Goal: Task Accomplishment & Management: Manage account settings

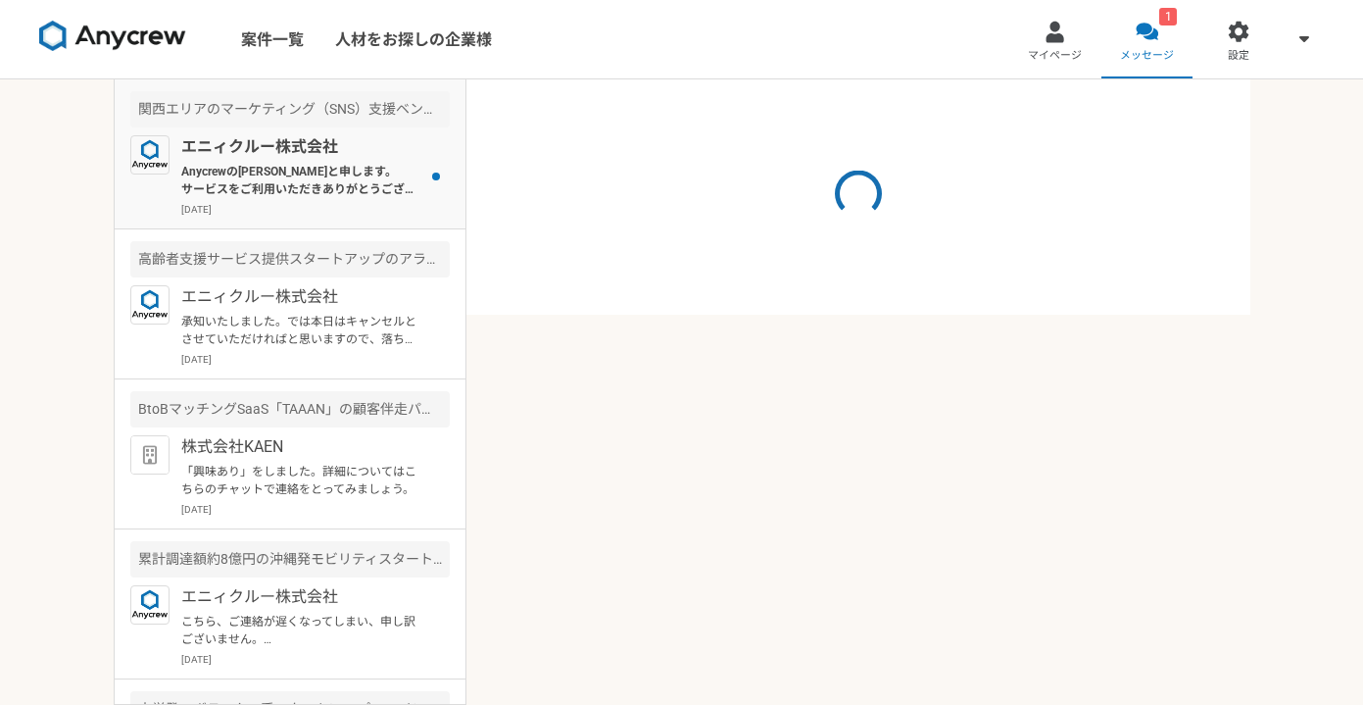
click at [352, 193] on p "Anycrewの[PERSON_NAME]と申します。 サービスをご利用いただきありがとうございます。 プロフィールを拝見し、これまでのご経験を踏まえて、 こ…" at bounding box center [302, 180] width 242 height 35
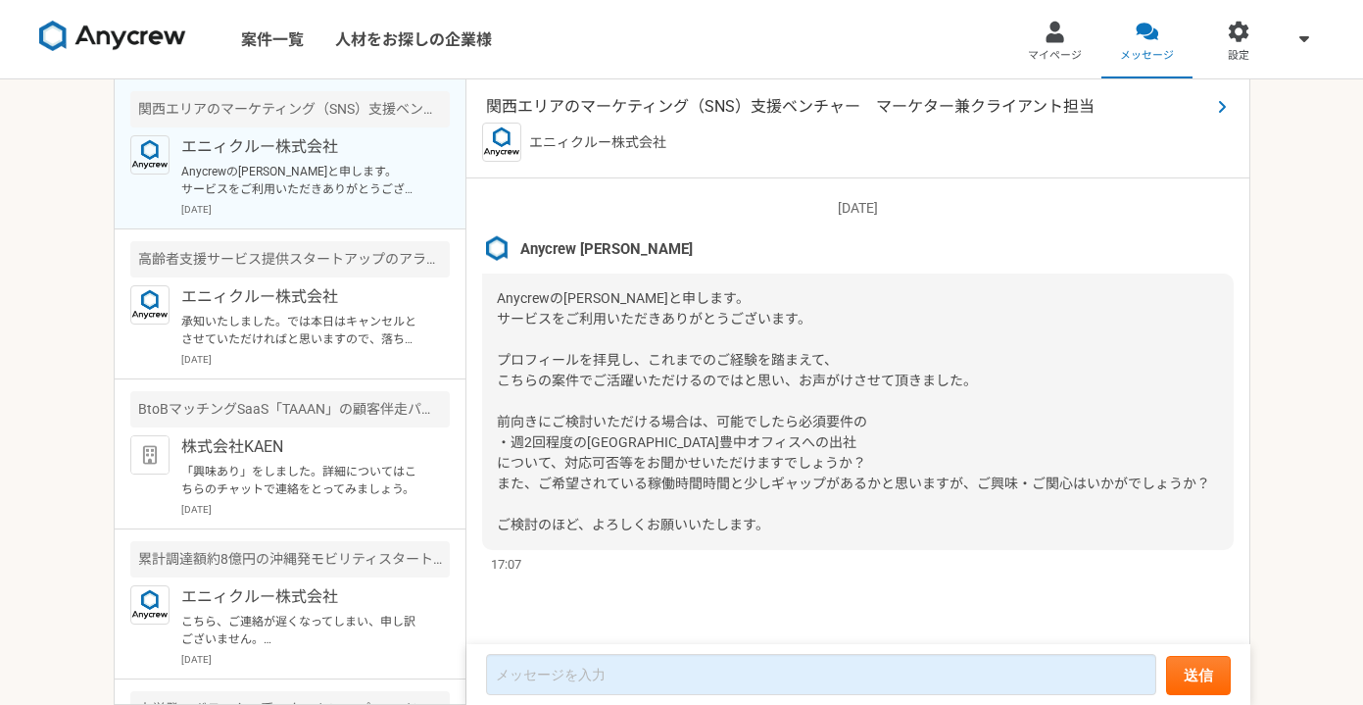
click at [722, 115] on span "関西エリアのマーケティング（SNS）支援ベンチャー　マーケター兼クライアント担当" at bounding box center [848, 107] width 724 height 24
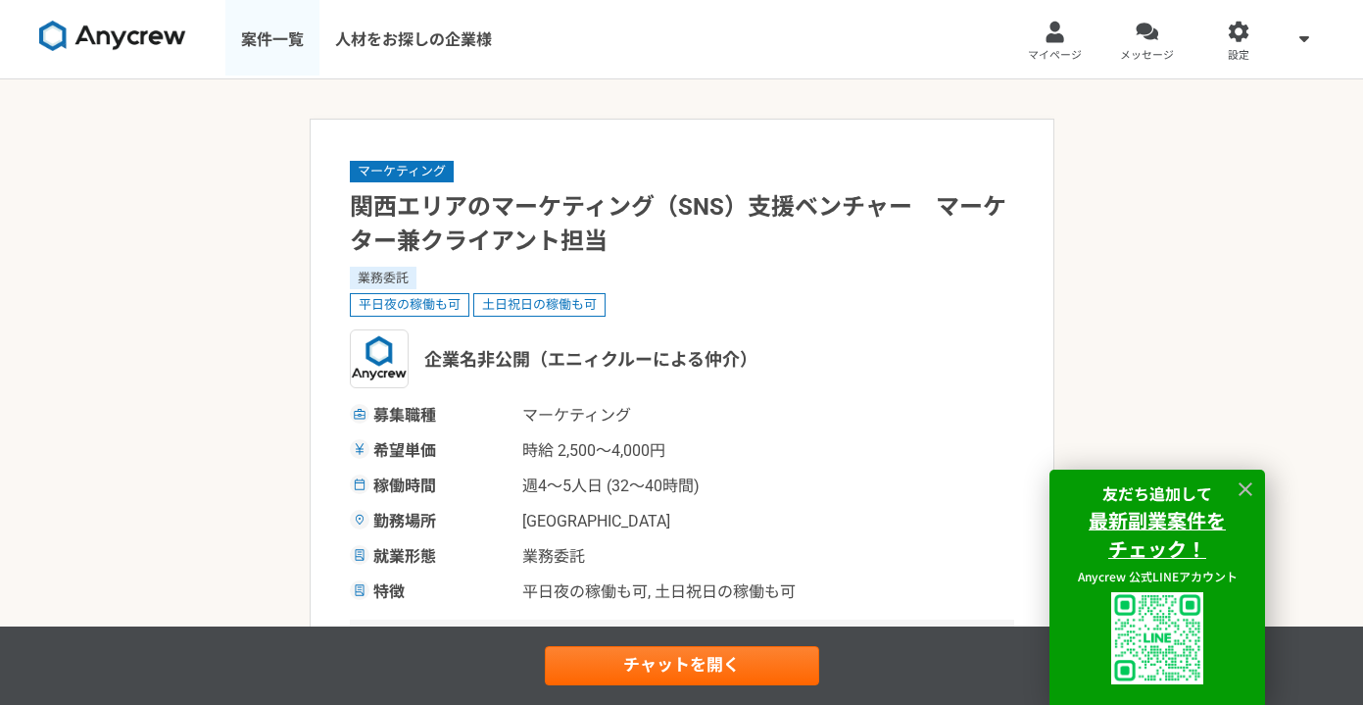
click at [263, 32] on link "案件一覧" at bounding box center [272, 39] width 94 height 78
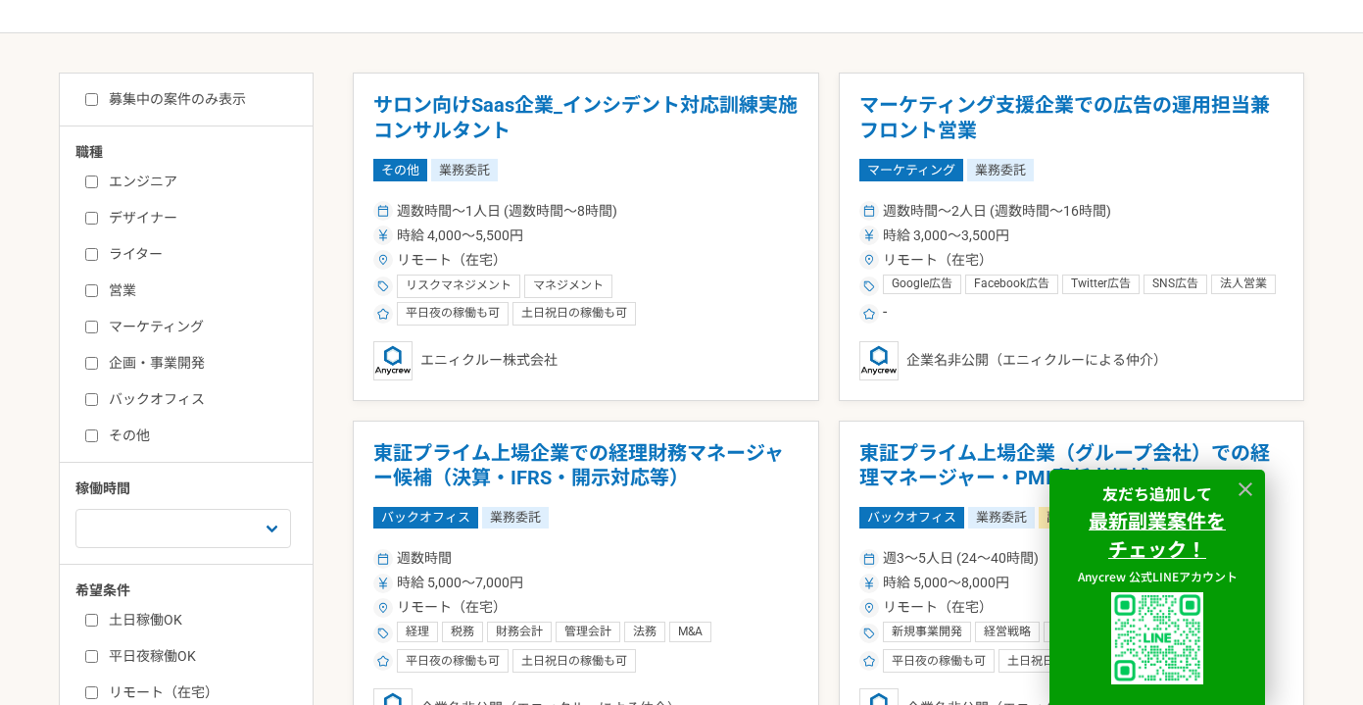
scroll to position [343, 0]
click at [95, 287] on input "営業" at bounding box center [91, 289] width 13 height 13
checkbox input "true"
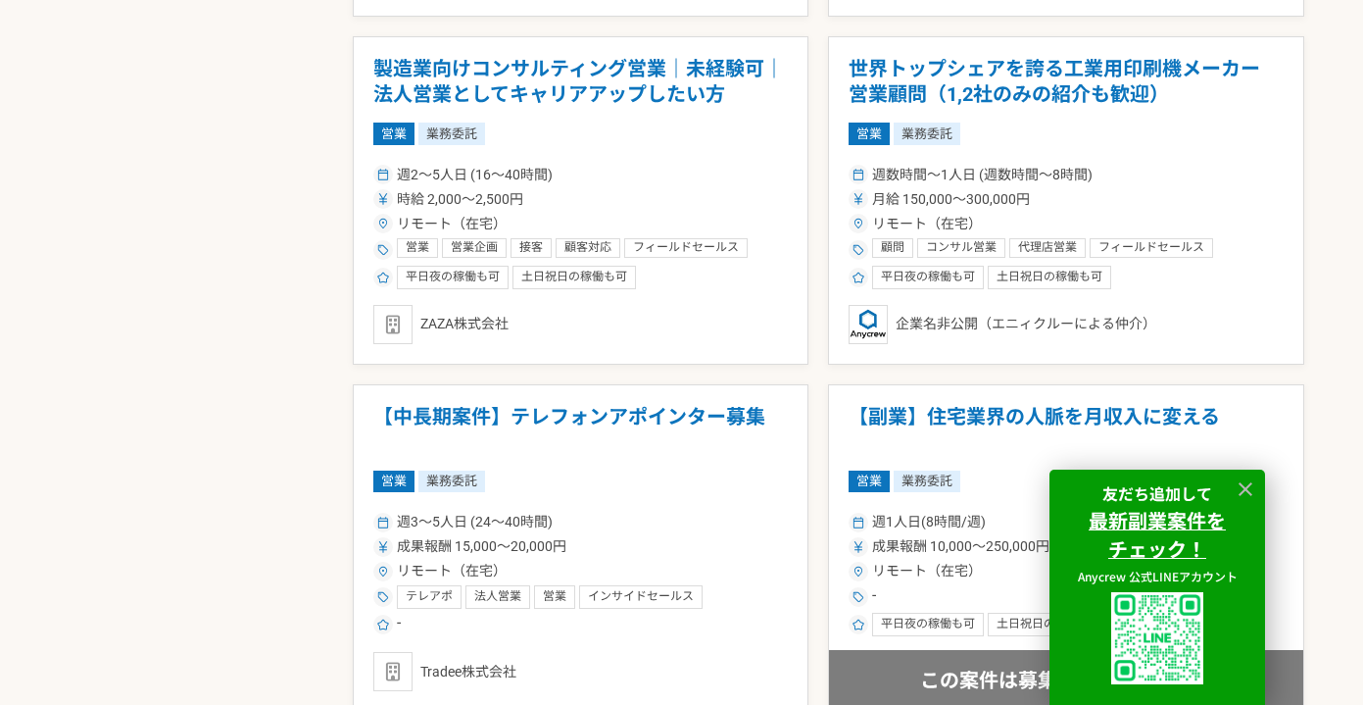
scroll to position [1416, 0]
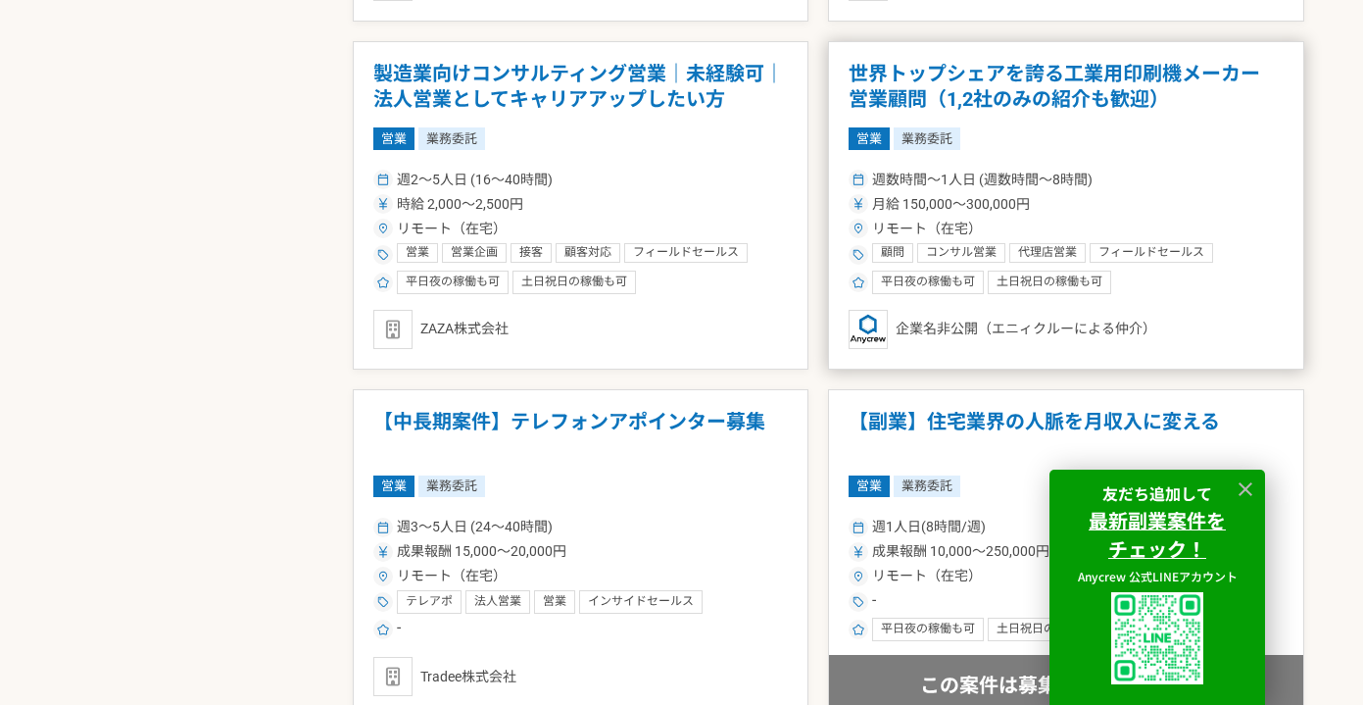
click at [964, 92] on h1 "世界トップシェアを誇る工業用印刷機メーカー　営業顧問（1,2社のみの紹介も歓迎）" at bounding box center [1066, 87] width 435 height 50
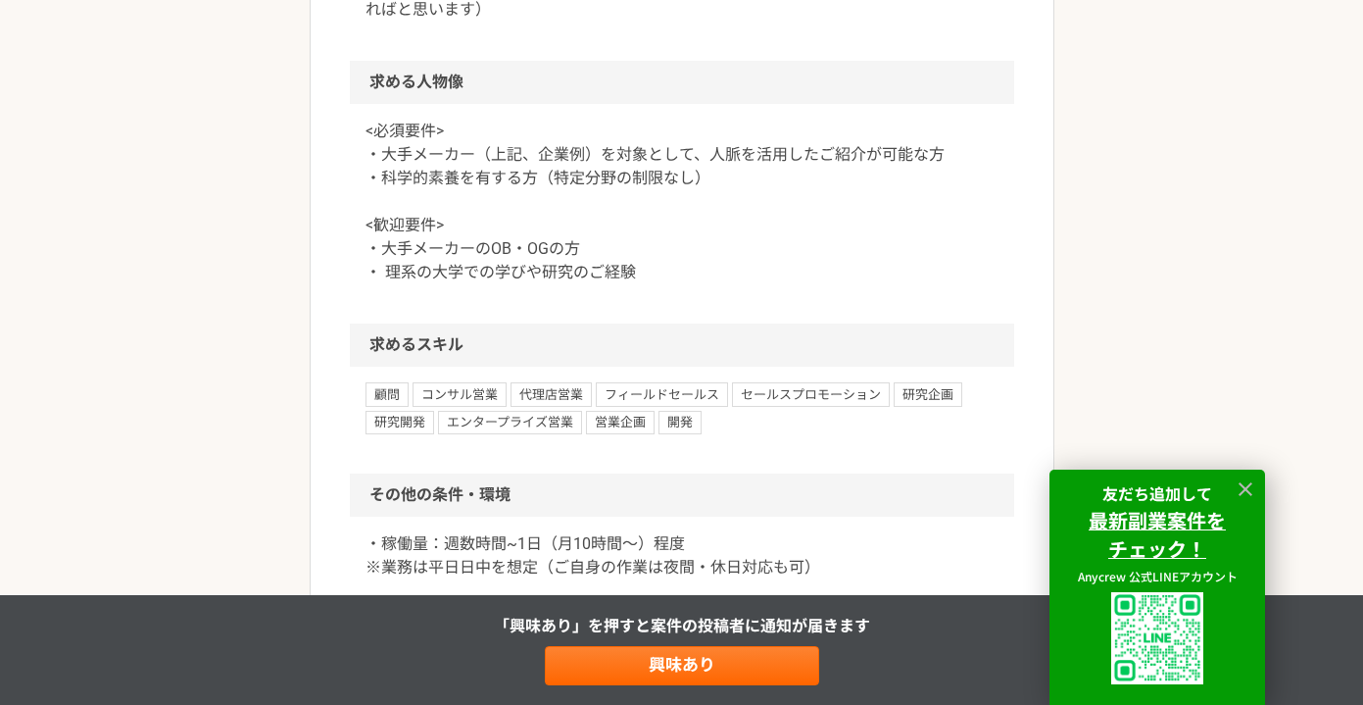
scroll to position [1768, 0]
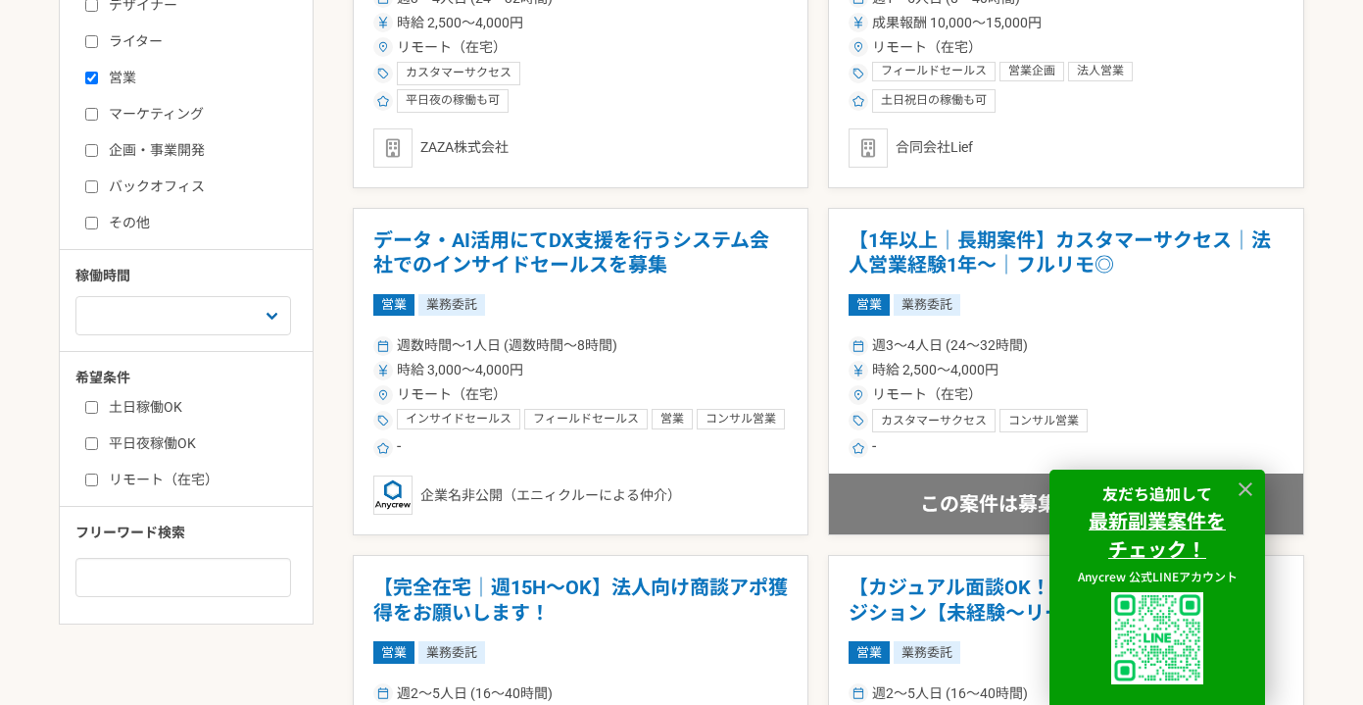
scroll to position [560, 0]
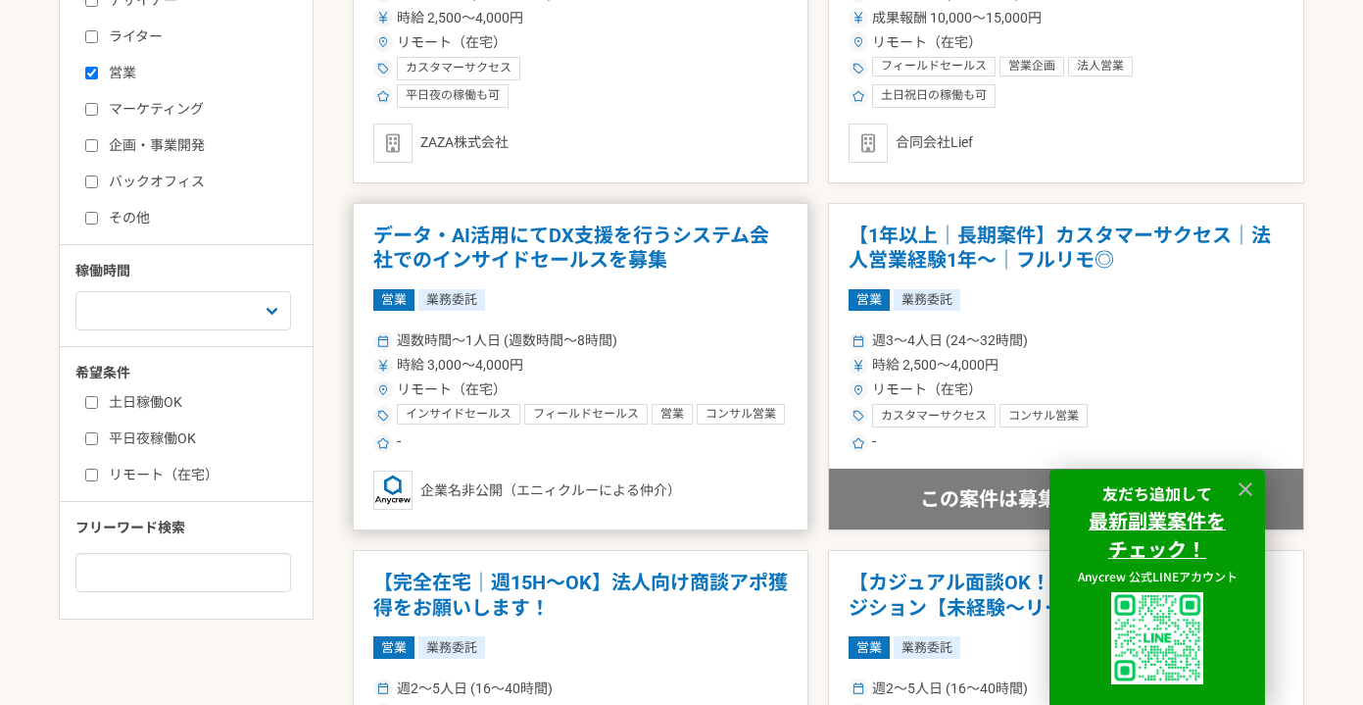
click at [538, 246] on h1 "データ・AI活用にてDX支援を行うシステム会社でのインサイドセールスを募集" at bounding box center [580, 248] width 415 height 50
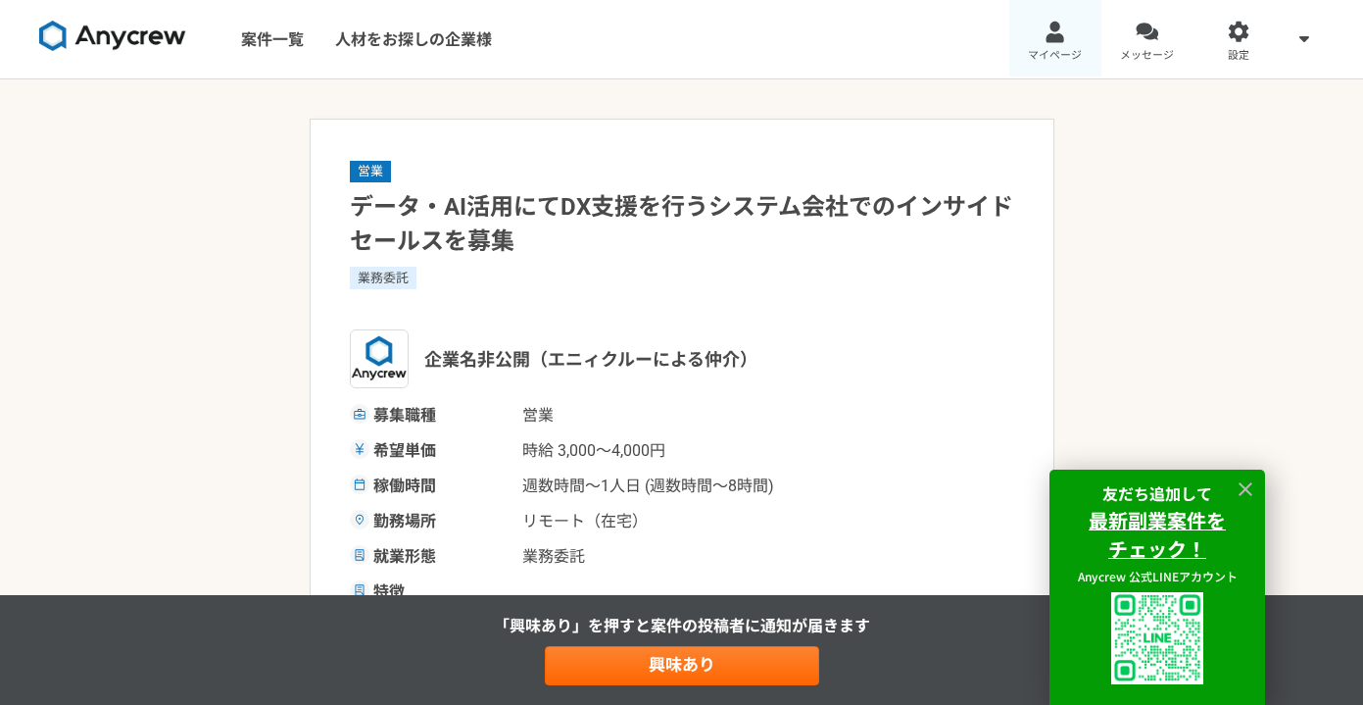
click at [1066, 46] on link "マイページ" at bounding box center [1055, 39] width 92 height 78
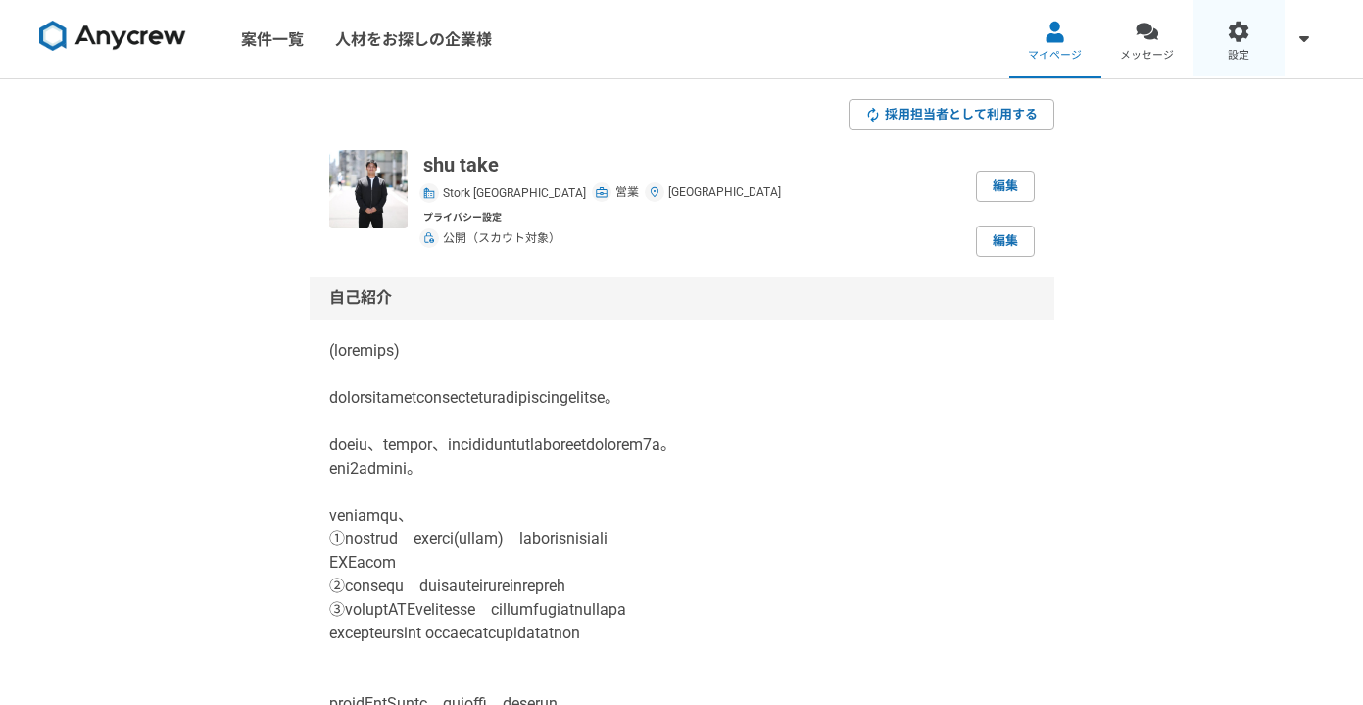
click at [1229, 44] on link "設定" at bounding box center [1239, 39] width 92 height 78
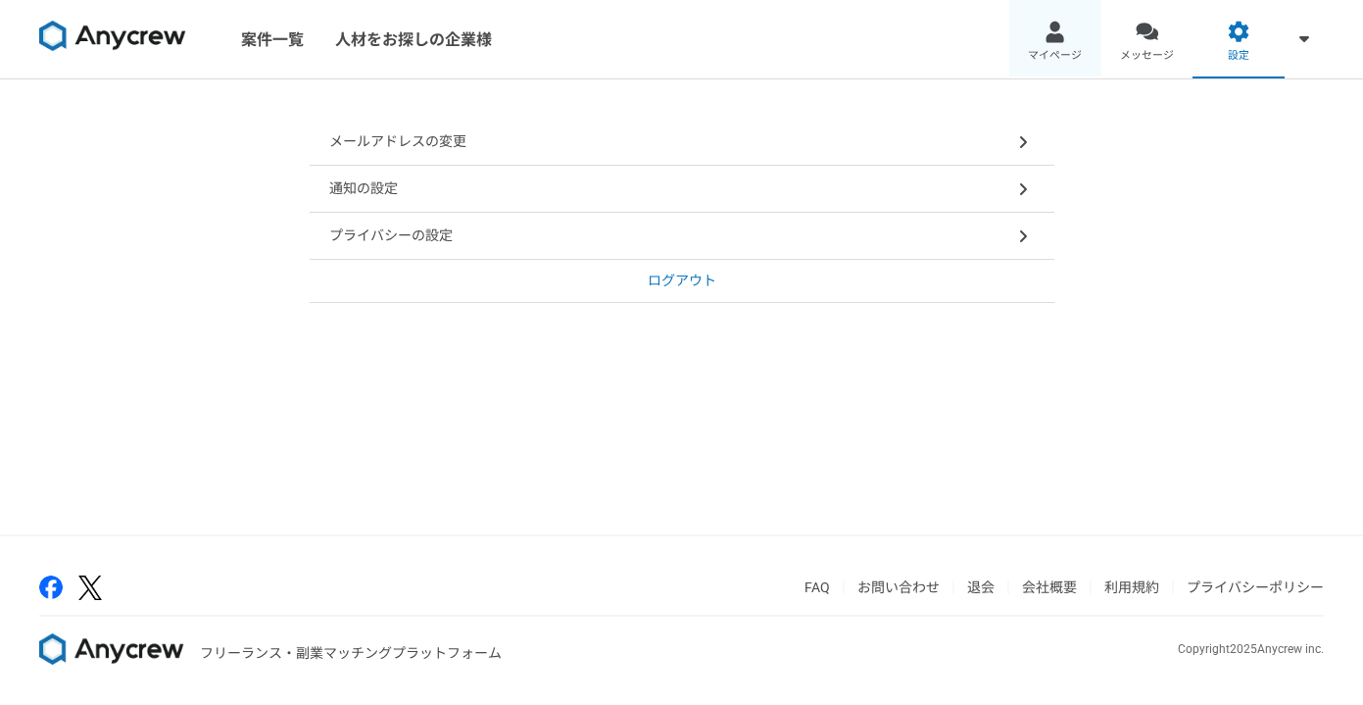
click at [1047, 39] on div at bounding box center [1055, 32] width 23 height 23
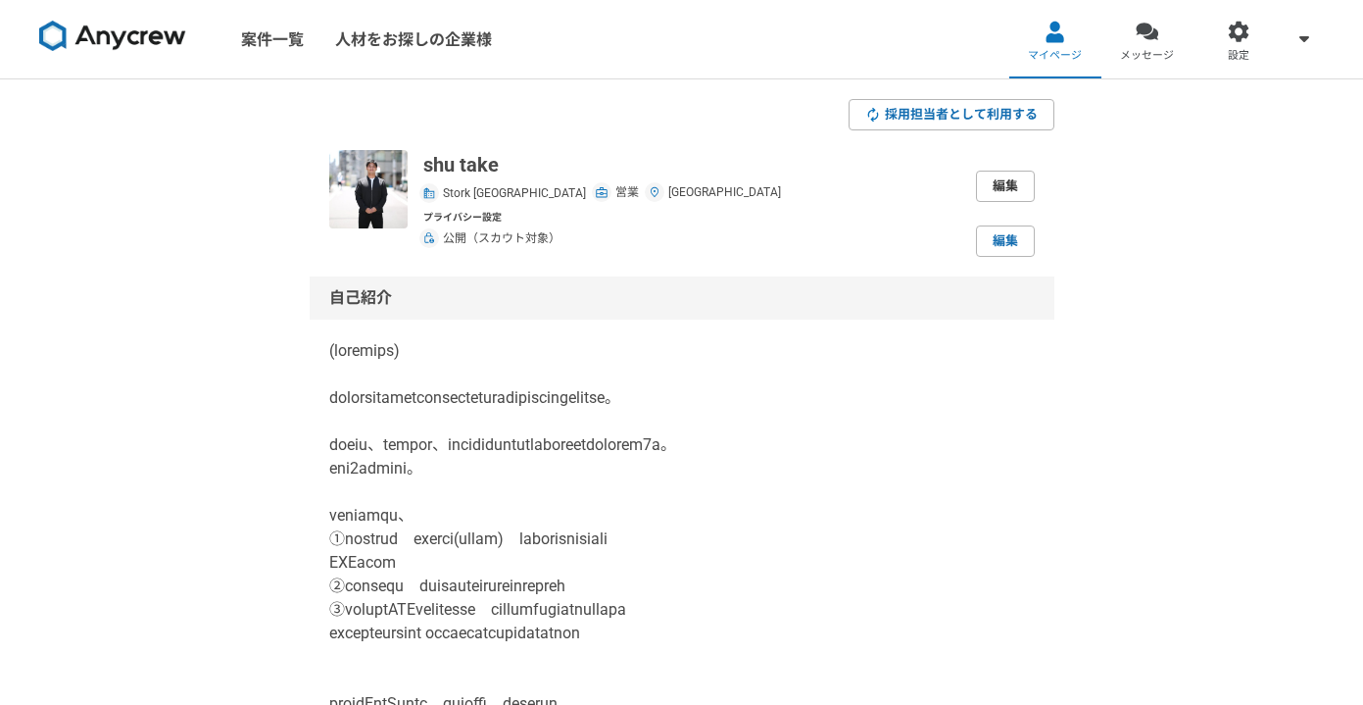
click at [999, 192] on link "編集" at bounding box center [1005, 186] width 59 height 31
select select "27"
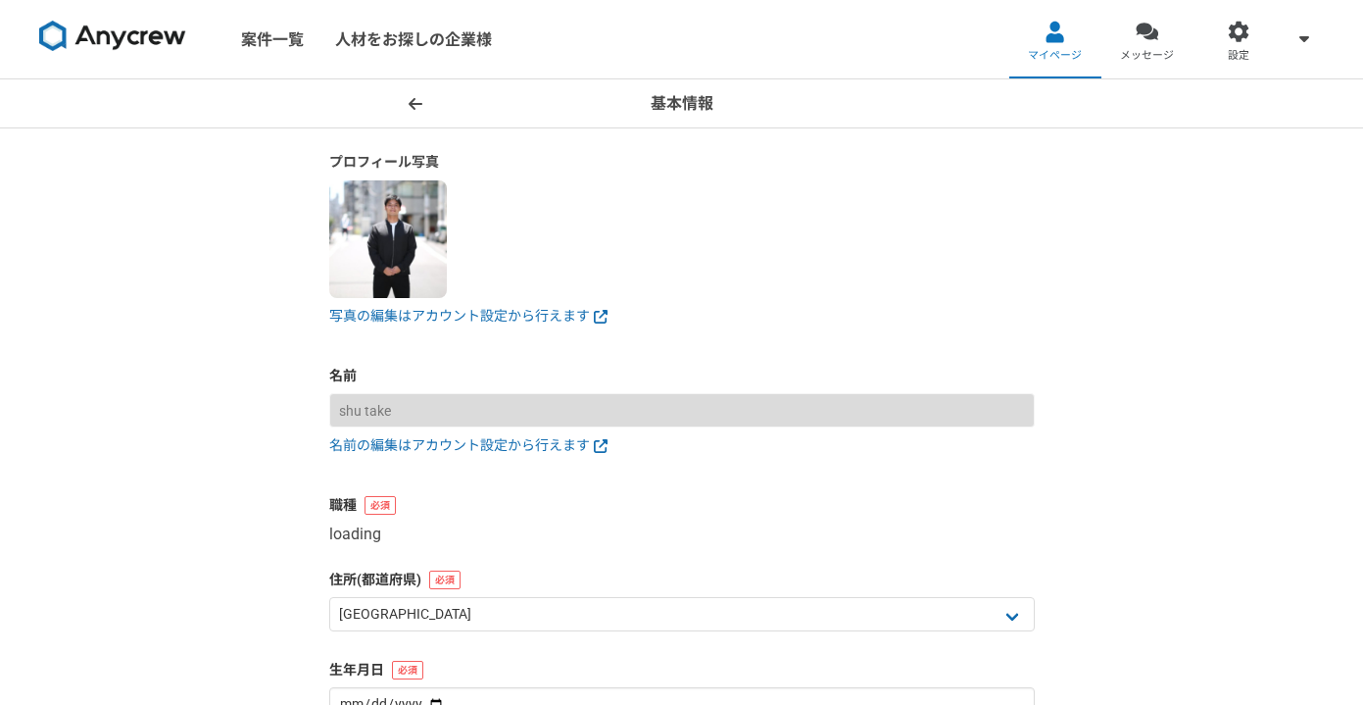
select select "4"
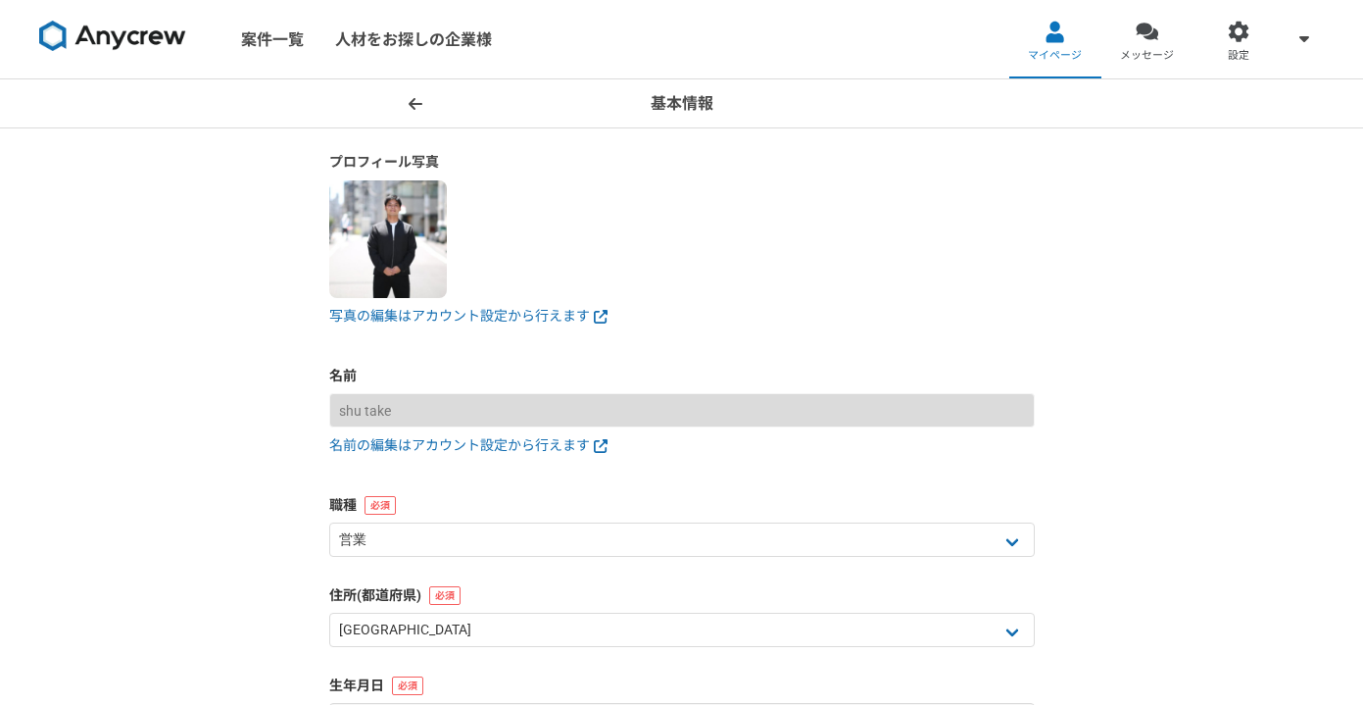
click at [411, 109] on icon at bounding box center [416, 104] width 14 height 16
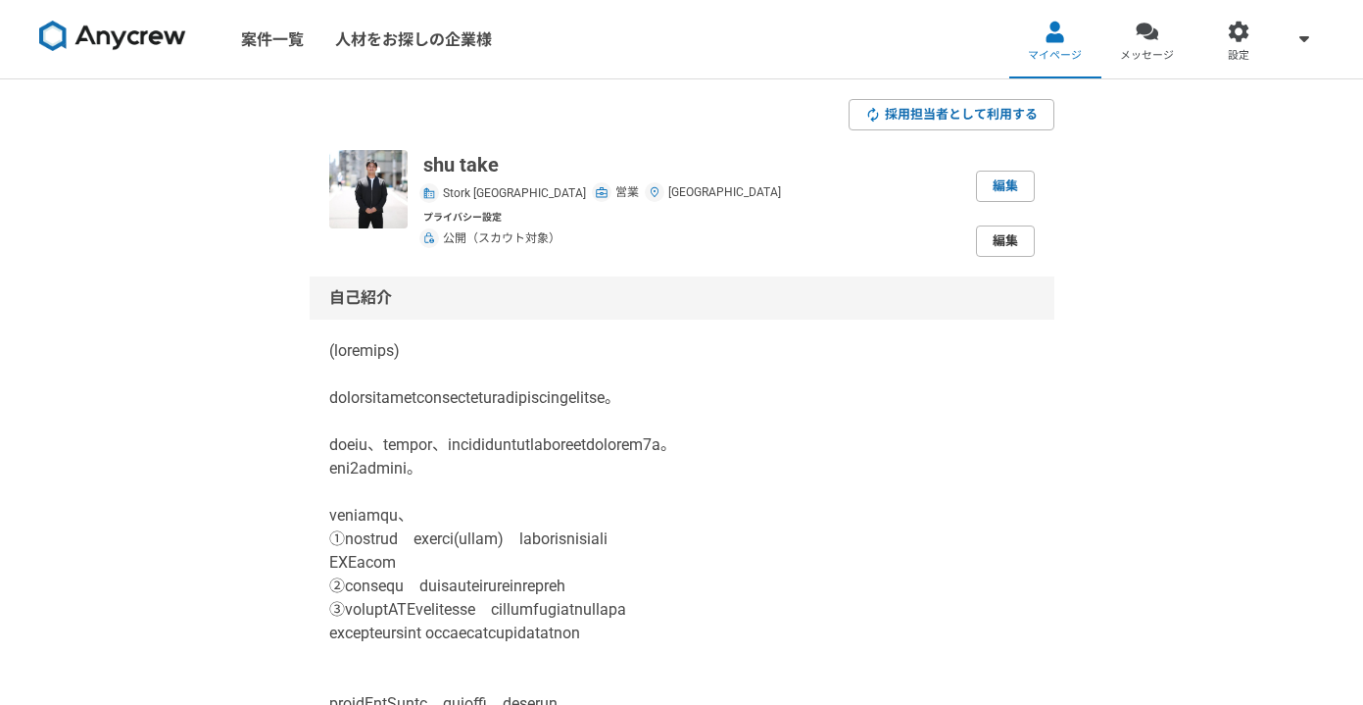
click at [1010, 243] on link "編集" at bounding box center [1005, 240] width 59 height 31
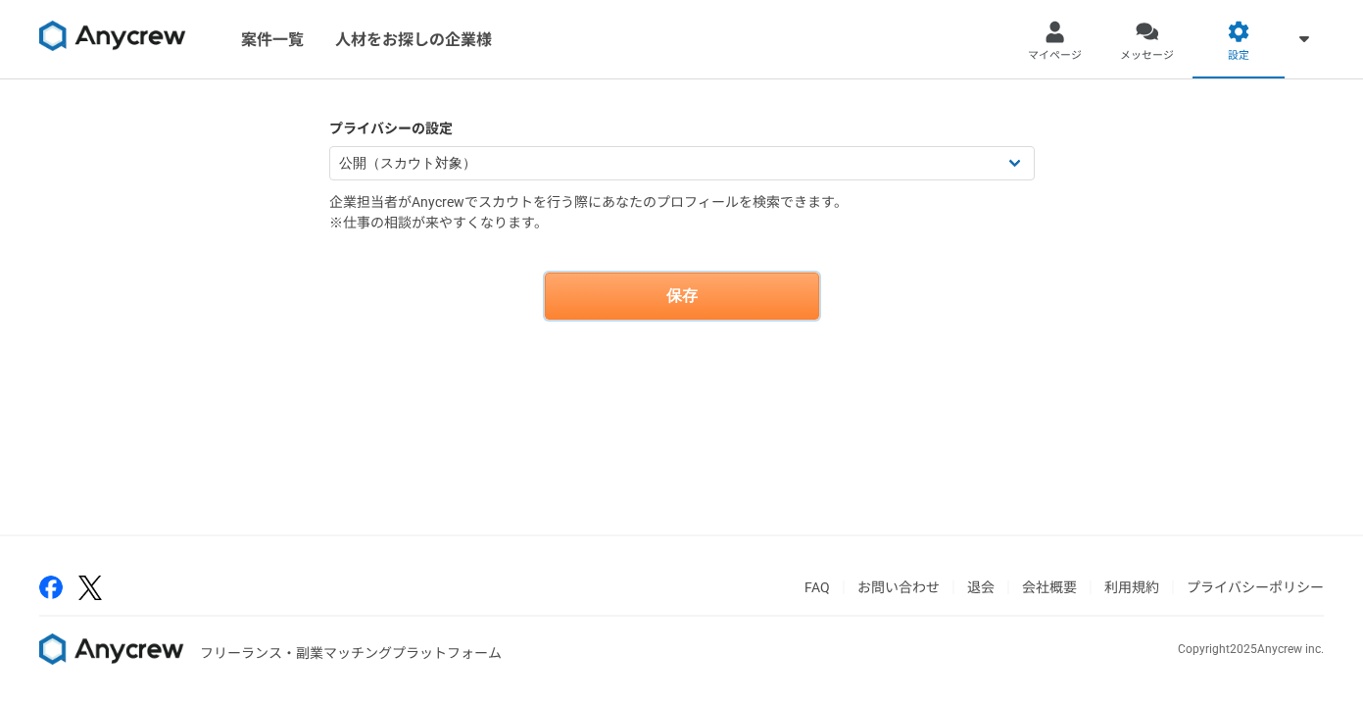
click at [782, 293] on button "保存" at bounding box center [682, 295] width 274 height 47
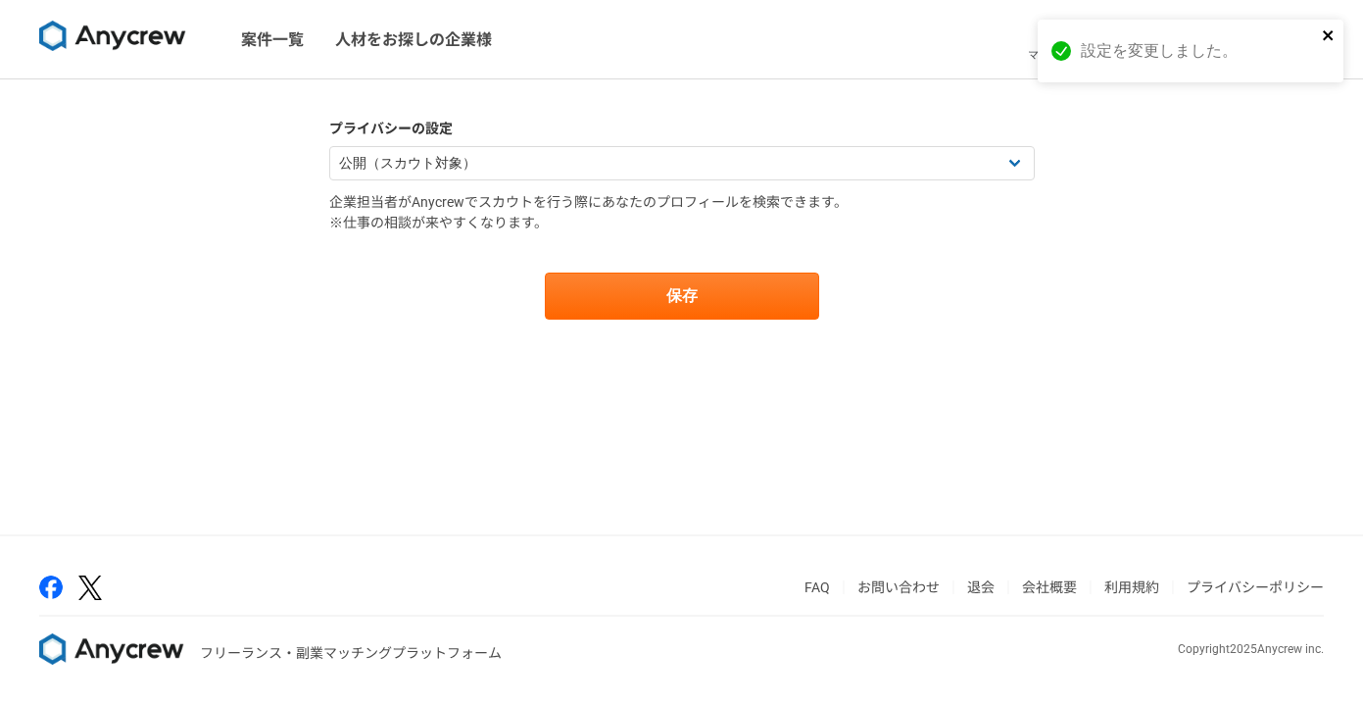
click at [1331, 44] on button "close" at bounding box center [1329, 36] width 14 height 19
click at [1246, 24] on div "設定を変更しました。" at bounding box center [1191, 20] width 314 height 8
click at [1229, 38] on div at bounding box center [1239, 32] width 23 height 23
